Goal: Task Accomplishment & Management: Complete application form

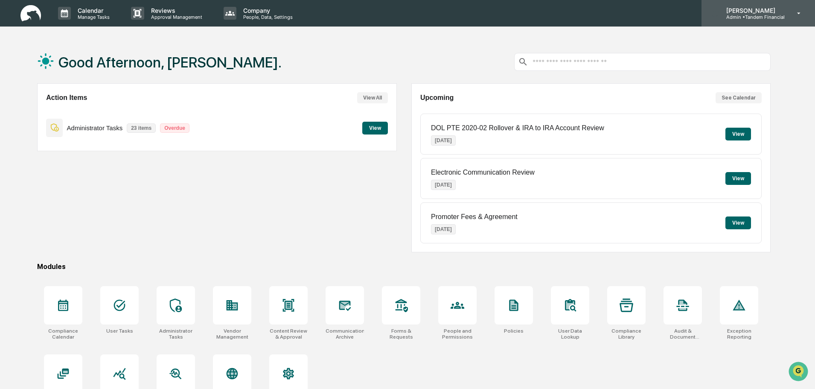
click at [800, 11] on icon at bounding box center [799, 13] width 15 height 8
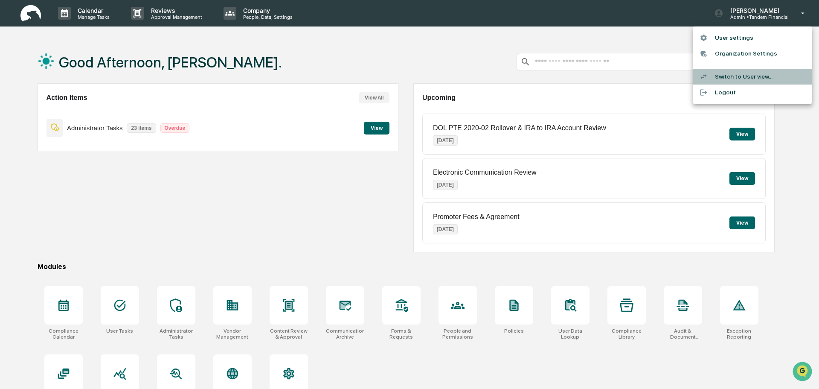
click at [734, 76] on li "Switch to User view..." at bounding box center [753, 77] width 120 height 16
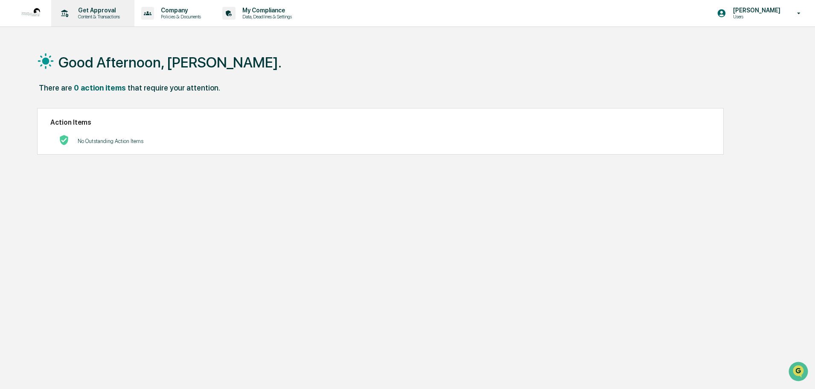
click at [94, 12] on p "Get Approval" at bounding box center [97, 10] width 53 height 7
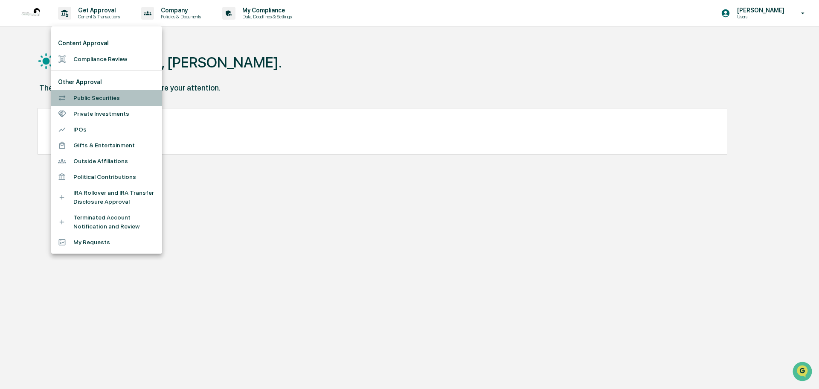
click at [96, 97] on li "Public Securities" at bounding box center [106, 98] width 111 height 16
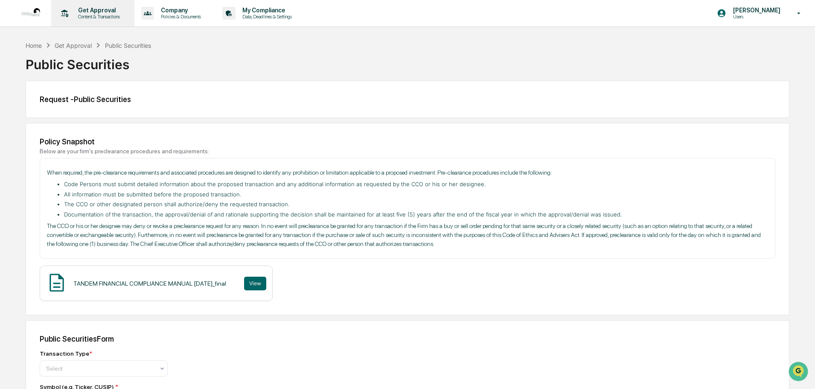
click at [97, 8] on p "Get Approval" at bounding box center [97, 10] width 53 height 7
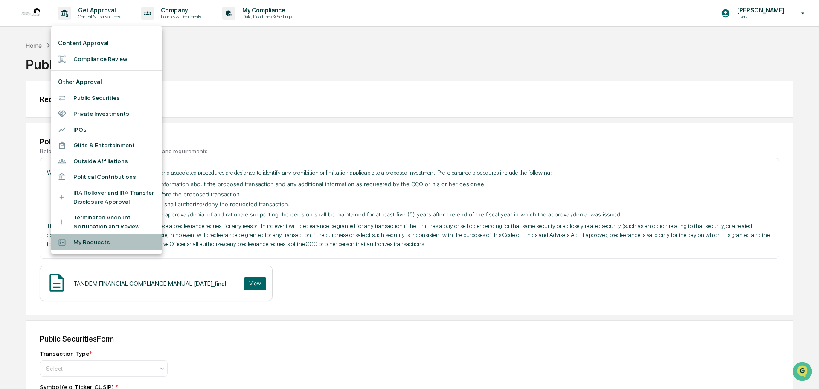
click at [80, 240] on li "My Requests" at bounding box center [106, 242] width 111 height 16
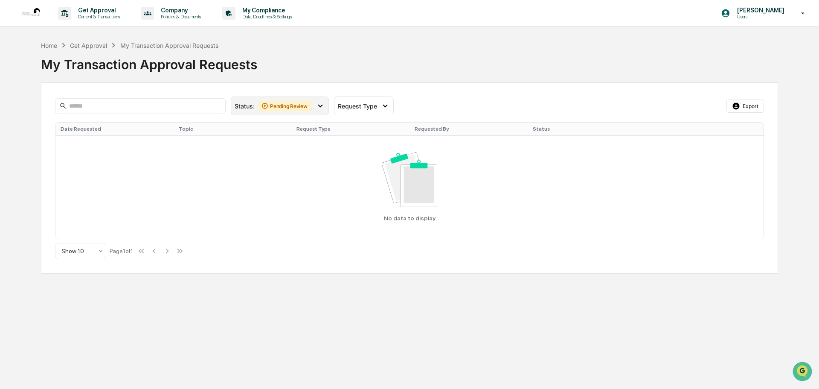
click at [322, 103] on icon at bounding box center [320, 105] width 9 height 9
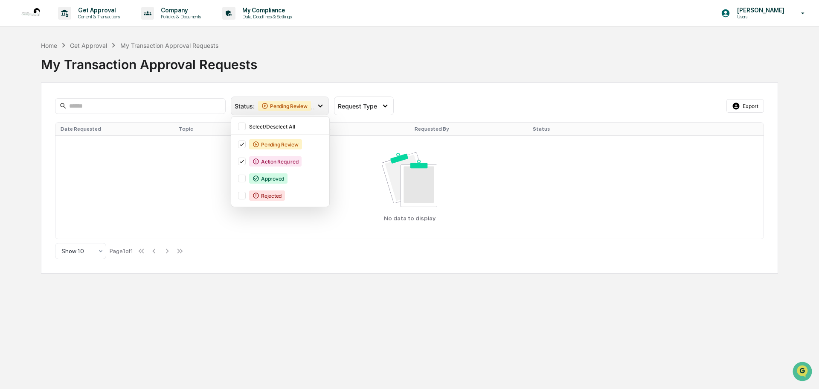
click at [322, 104] on icon at bounding box center [320, 105] width 9 height 9
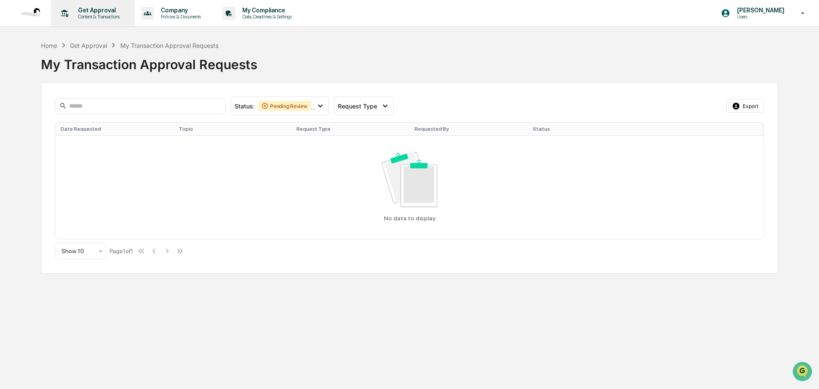
click at [87, 9] on p "Get Approval" at bounding box center [97, 10] width 53 height 7
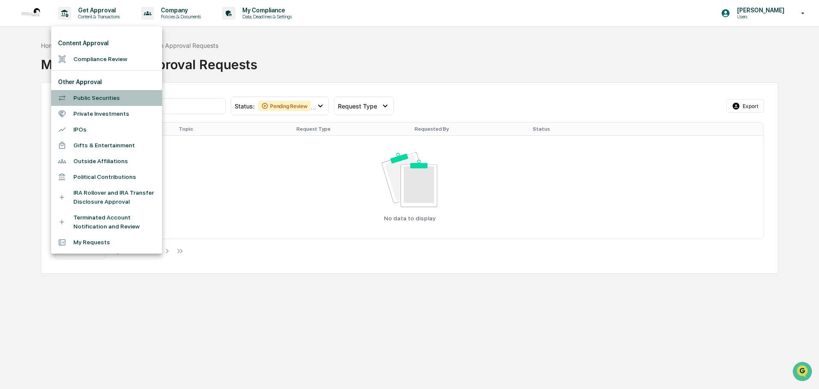
click at [100, 94] on li "Public Securities" at bounding box center [106, 98] width 111 height 16
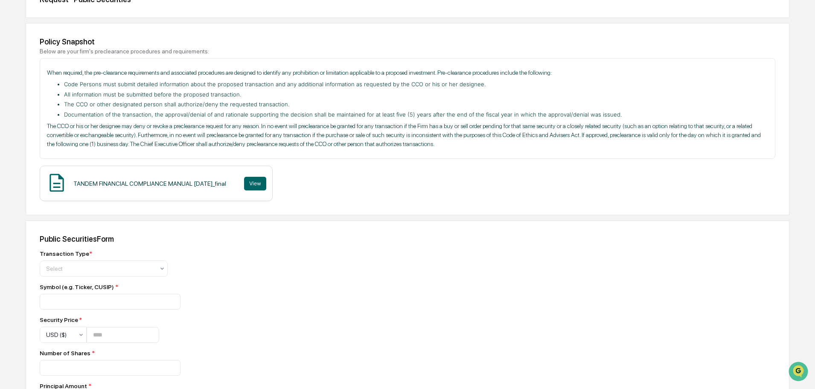
scroll to position [128, 0]
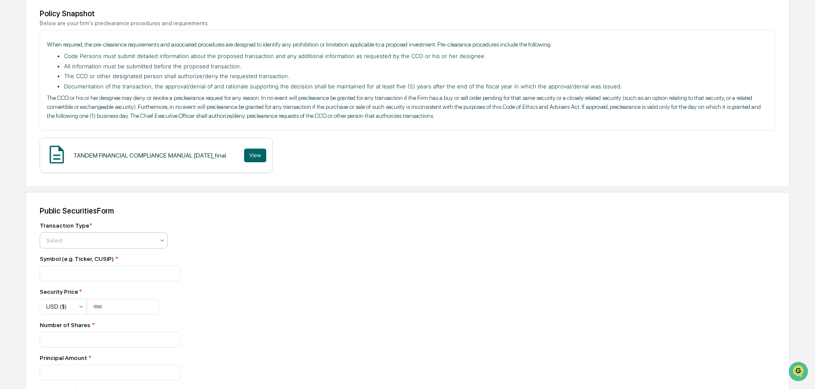
click at [102, 242] on div at bounding box center [100, 240] width 108 height 9
click at [58, 277] on div "Sell" at bounding box center [103, 277] width 127 height 17
click at [85, 271] on input at bounding box center [110, 273] width 141 height 16
click at [80, 307] on icon at bounding box center [80, 307] width 3 height 2
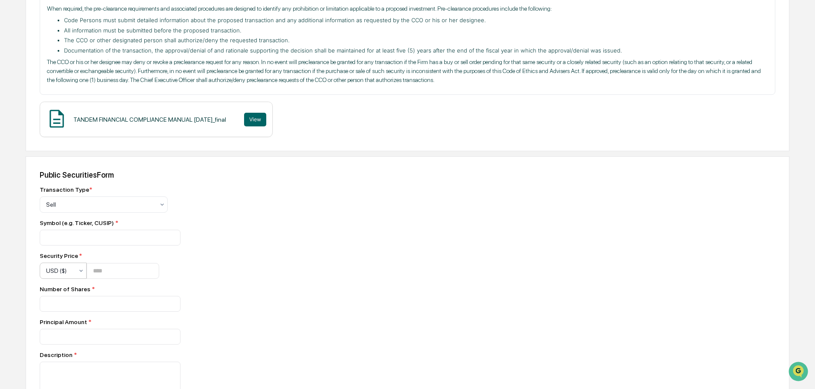
scroll to position [213, 0]
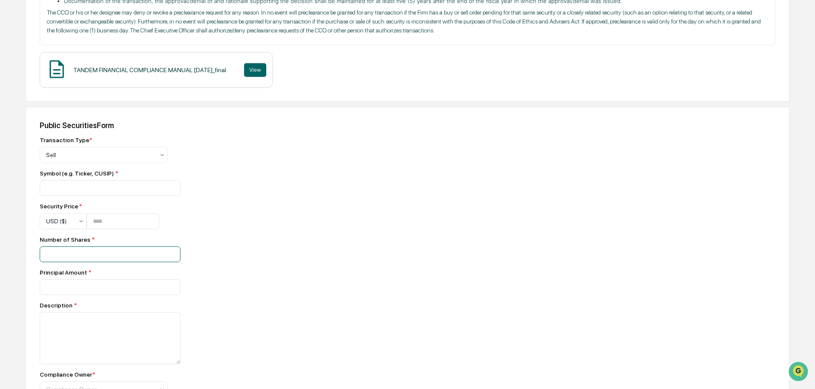
click at [78, 254] on input "number" at bounding box center [110, 254] width 141 height 16
type input "*"
click at [169, 253] on input "*" at bounding box center [110, 254] width 141 height 16
drag, startPoint x: 54, startPoint y: 253, endPoint x: 1, endPoint y: 257, distance: 53.1
click at [2, 257] on div "Home Get Approval Public Securities Public Securities Request - Public Securiti…" at bounding box center [407, 168] width 815 height 682
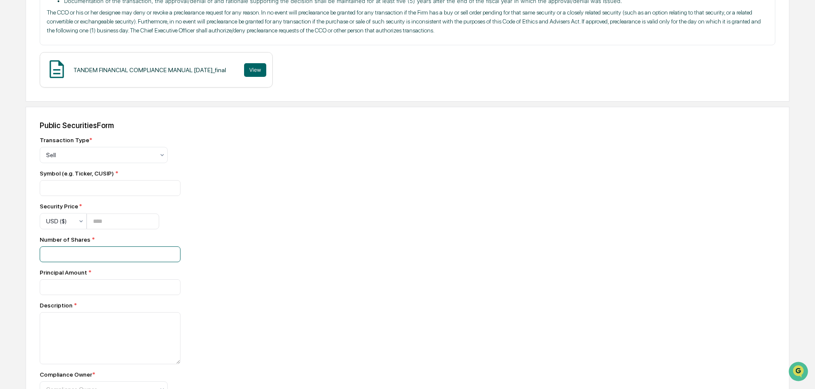
type input "**"
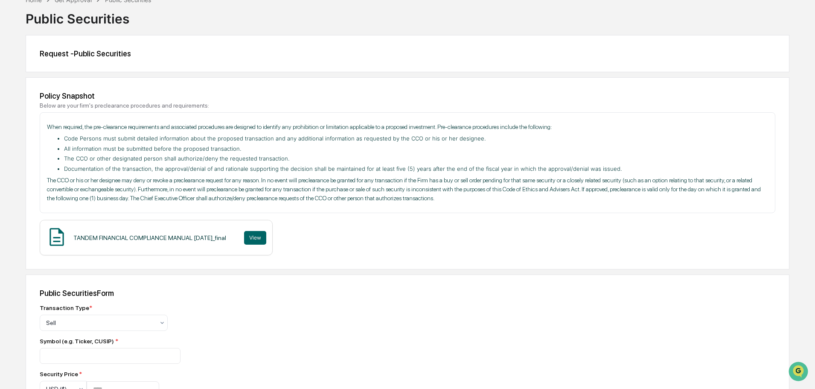
scroll to position [0, 0]
